Goal: Find contact information: Find contact information

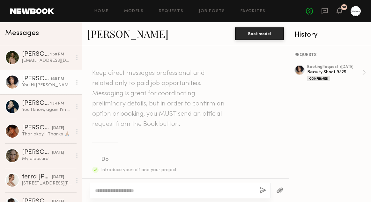
click at [28, 77] on div "[PERSON_NAME]" at bounding box center [36, 79] width 28 height 6
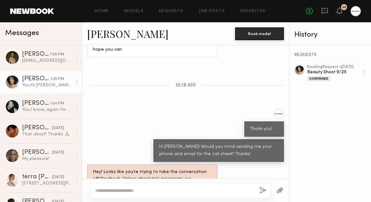
click at [28, 77] on div "[PERSON_NAME]" at bounding box center [36, 79] width 28 height 6
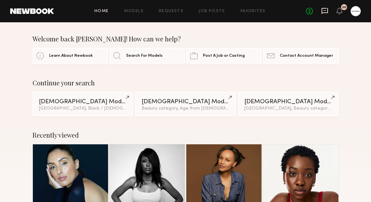
click at [323, 13] on icon at bounding box center [324, 10] width 7 height 7
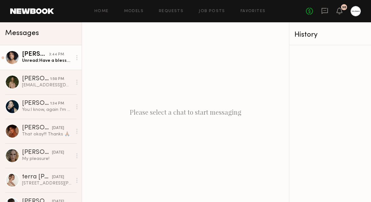
click at [57, 60] on div "Unread: Have a blessed weekend!" at bounding box center [47, 61] width 50 height 6
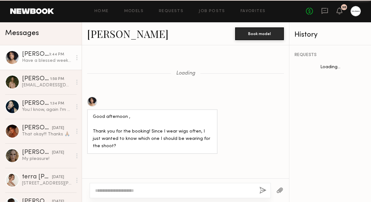
scroll to position [652, 0]
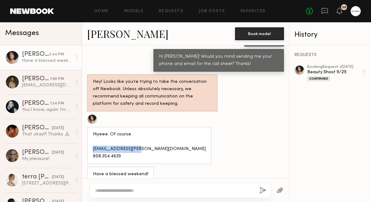
drag, startPoint x: 137, startPoint y: 140, endPoint x: 83, endPoint y: 140, distance: 54.5
click at [83, 140] on div "Hiyeee. Of course. [EMAIL_ADDRESS][PERSON_NAME][DOMAIN_NAME] 808.354.4639" at bounding box center [185, 139] width 207 height 50
copy div "[EMAIL_ADDRESS][PERSON_NAME][DOMAIN_NAME]"
drag, startPoint x: 121, startPoint y: 149, endPoint x: 85, endPoint y: 149, distance: 36.7
click at [85, 149] on div "Hiyeee. Of course. [EMAIL_ADDRESS][PERSON_NAME][DOMAIN_NAME] 808.354.4639" at bounding box center [185, 139] width 207 height 50
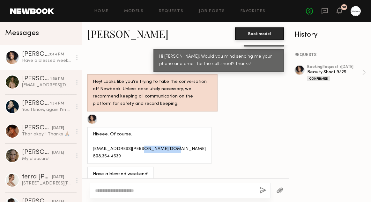
copy div "808.354.4639"
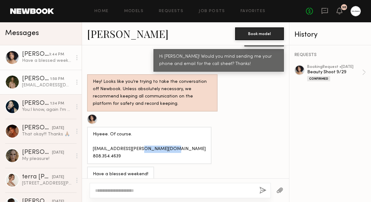
click at [38, 90] on link "Ceara M. 1:50 PM Ceara.madelaine@gmail.com" at bounding box center [41, 82] width 82 height 25
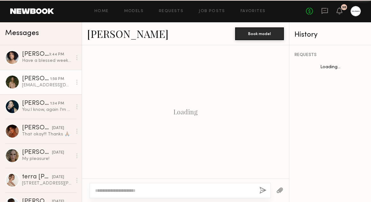
scroll to position [639, 0]
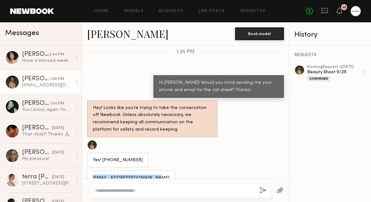
drag, startPoint x: 155, startPoint y: 167, endPoint x: 93, endPoint y: 169, distance: 61.6
click at [93, 171] on div "[EMAIL_ADDRESS][DOMAIN_NAME]" at bounding box center [131, 178] width 88 height 15
copy div "[EMAIL_ADDRESS][DOMAIN_NAME]"
click at [118, 191] on textarea at bounding box center [174, 191] width 159 height 6
type textarea "**********"
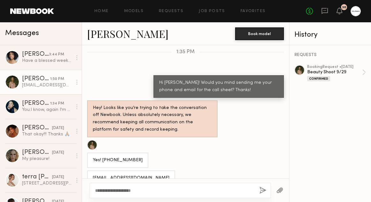
click at [263, 190] on button "button" at bounding box center [262, 191] width 7 height 8
